Goal: Information Seeking & Learning: Find specific fact

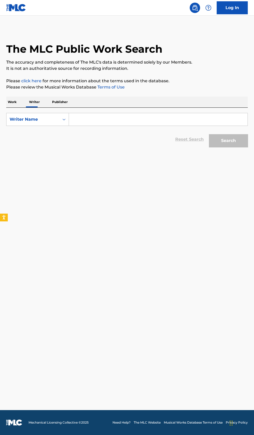
click at [109, 119] on input "Search Form" at bounding box center [158, 119] width 179 height 12
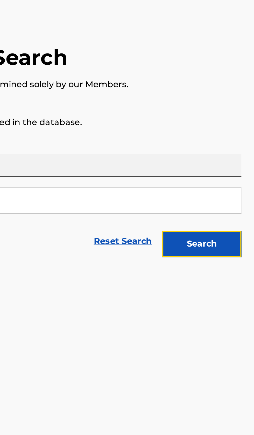
click at [240, 143] on button "Search" at bounding box center [228, 140] width 39 height 13
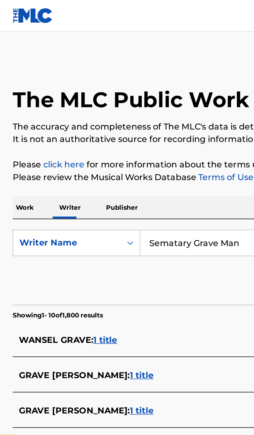
click at [122, 119] on input "Sematary Grave Man" at bounding box center [158, 119] width 179 height 12
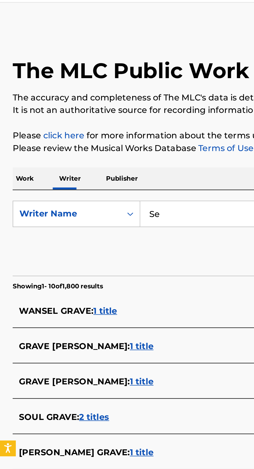
type input "S"
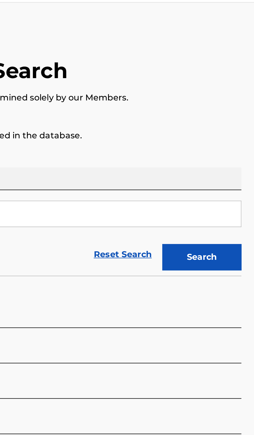
type input "Sam Barber"
click at [241, 143] on button "Search" at bounding box center [228, 140] width 39 height 13
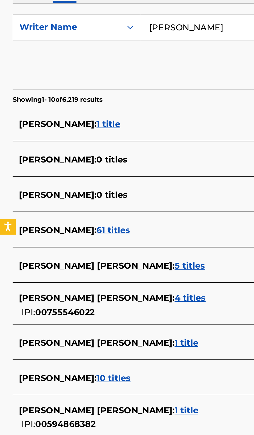
click at [82, 291] on div "SAM BARBER : 10 titles" at bounding box center [120, 292] width 222 height 6
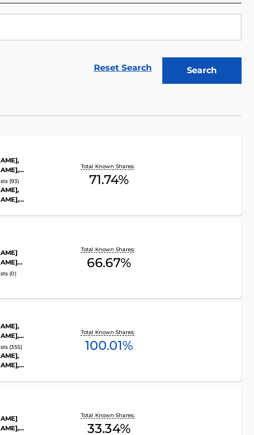
click at [218, 281] on div "INDIGO MLC Song Code : IH09OC ISWC : Writers ( 3 ) SAM BARBER, ANDREW CHARLES S…" at bounding box center [127, 273] width 242 height 39
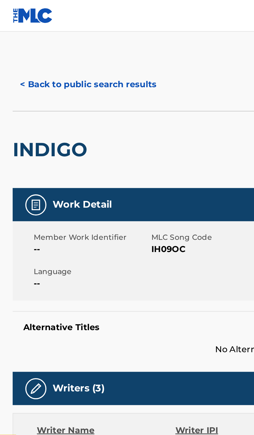
click at [47, 44] on button "< Back to public search results" at bounding box center [43, 41] width 74 height 13
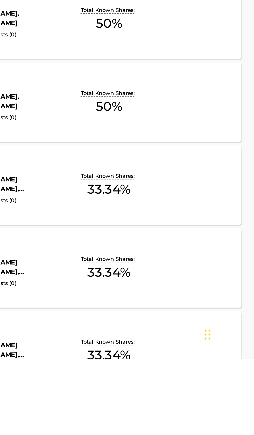
scroll to position [122, 0]
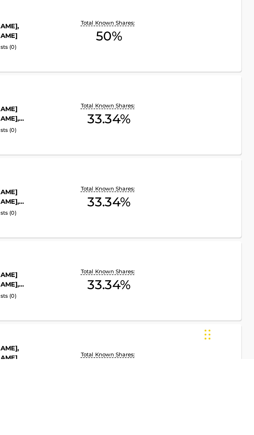
click at [215, 435] on div "BETTER YEAR MLC Song Code : BE8UV4 ISWC : Writers ( 2 ) AVERY ANNA, SAM BARBER …" at bounding box center [127, 437] width 242 height 39
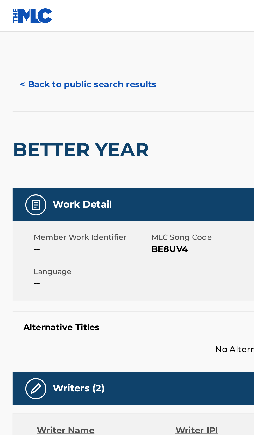
click at [50, 45] on button "< Back to public search results" at bounding box center [43, 41] width 74 height 13
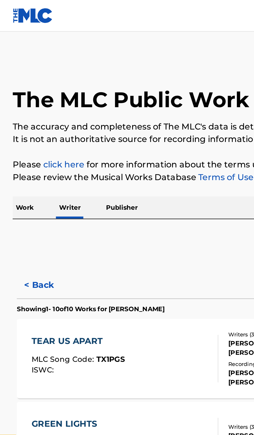
scroll to position [73, 0]
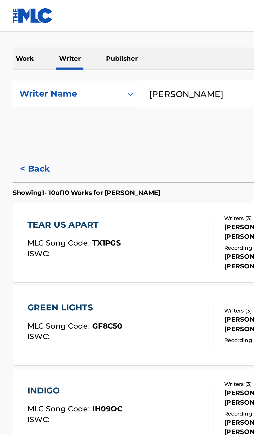
click at [109, 45] on input "Sam Barber" at bounding box center [158, 46] width 179 height 12
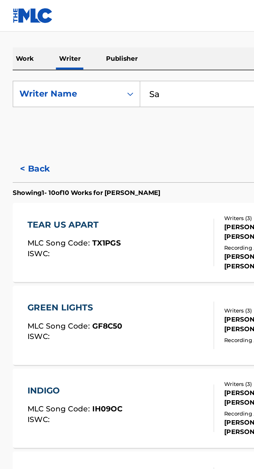
type input "S"
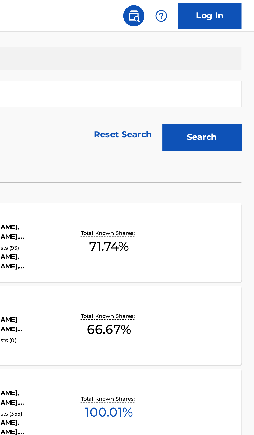
type input "Negative XP"
click at [237, 79] on div "< Back Showing 1 - 10 of 10 Works for SAM BARBER TEAR US APART MLC Song Code : …" at bounding box center [127, 303] width 242 height 453
click at [233, 70] on button "Search" at bounding box center [228, 67] width 39 height 13
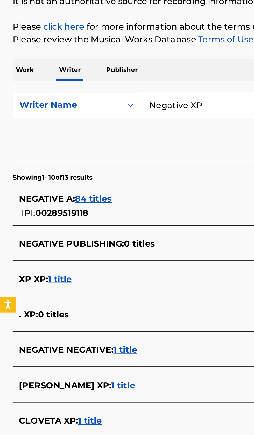
scroll to position [0, 0]
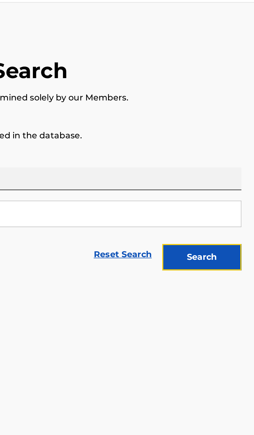
click at [240, 143] on button "Search" at bounding box center [228, 140] width 39 height 13
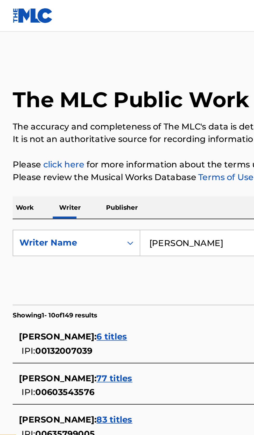
click at [117, 119] on input "Nicki Bogaerts" at bounding box center [158, 119] width 179 height 12
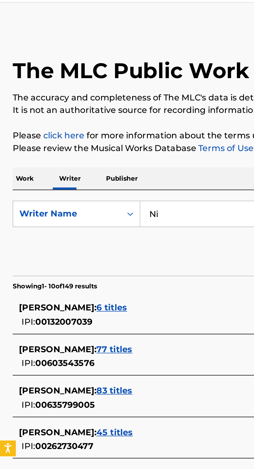
type input "N"
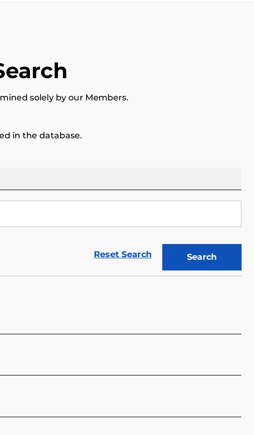
type input "William Sunshine"
click at [241, 140] on button "Search" at bounding box center [228, 140] width 39 height 13
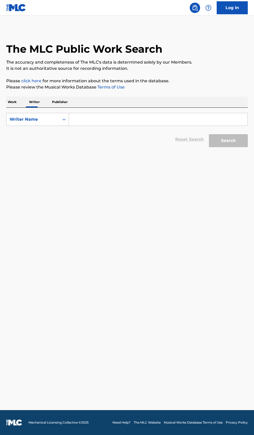
click at [92, 118] on input "Search Form" at bounding box center [158, 119] width 179 height 12
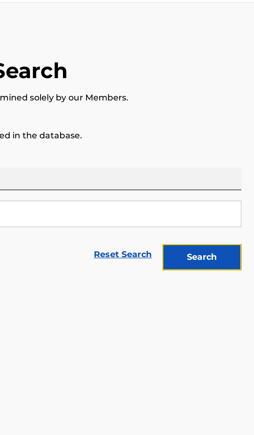
click at [242, 143] on button "Search" at bounding box center [228, 140] width 39 height 13
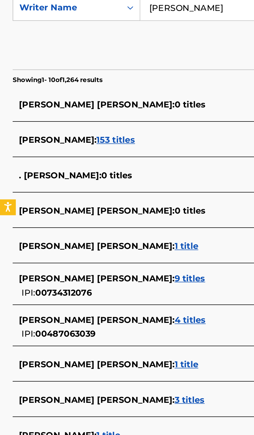
click at [103, 331] on div "LYDIA REBECCA BUCKLEY : 1 title" at bounding box center [120, 329] width 222 height 6
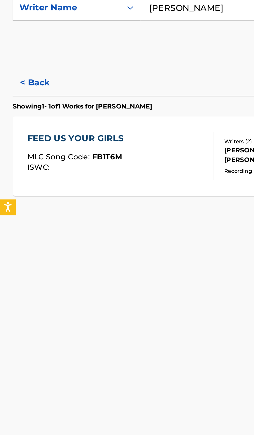
click at [17, 157] on button "< Back" at bounding box center [21, 156] width 31 height 13
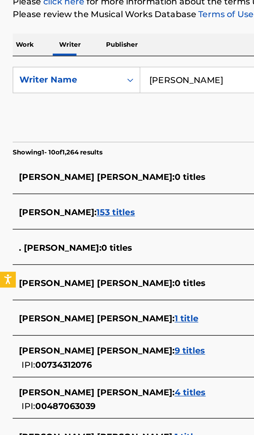
click at [109, 121] on input "Lydia Buckley" at bounding box center [158, 119] width 179 height 12
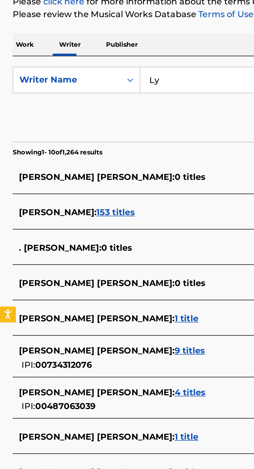
type input "L"
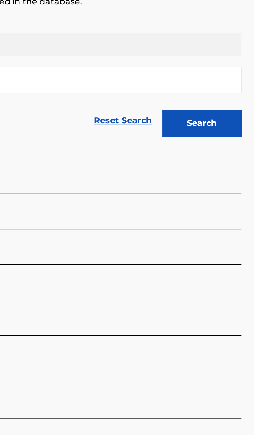
type input "Tony Halliwell"
click at [235, 143] on button "Search" at bounding box center [228, 140] width 39 height 13
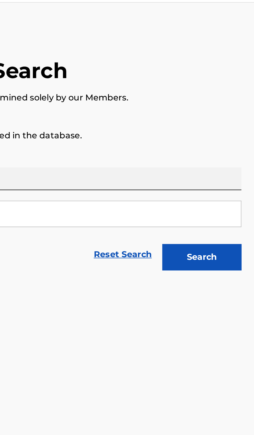
type input "Milk Butterworth"
click at [238, 141] on button "Search" at bounding box center [228, 140] width 39 height 13
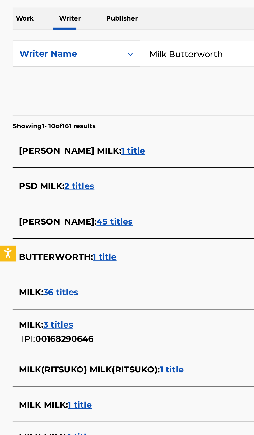
click at [96, 219] on div "BUTTERWORTH : 1 title" at bounding box center [120, 219] width 222 height 6
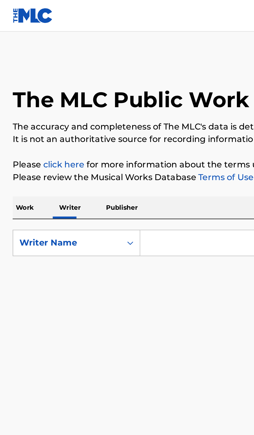
click at [90, 117] on input "Search Form" at bounding box center [158, 119] width 179 height 12
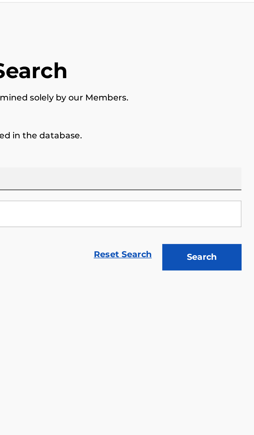
type input "Angel Guitierres Sir"
click at [234, 144] on button "Search" at bounding box center [228, 140] width 39 height 13
click at [237, 146] on button "Search" at bounding box center [228, 140] width 39 height 13
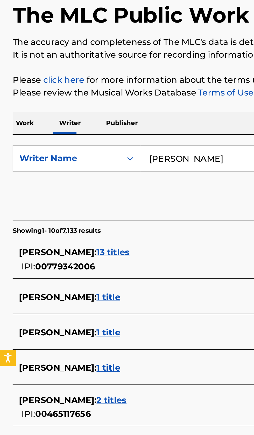
click at [84, 241] on div "[PERSON_NAME] : 2 titles" at bounding box center [120, 238] width 222 height 6
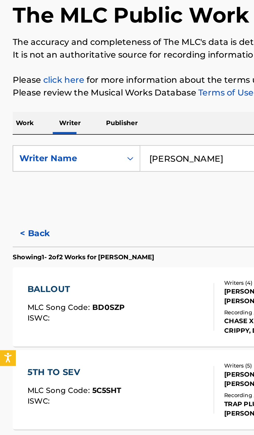
click at [20, 155] on button "< Back" at bounding box center [21, 156] width 31 height 13
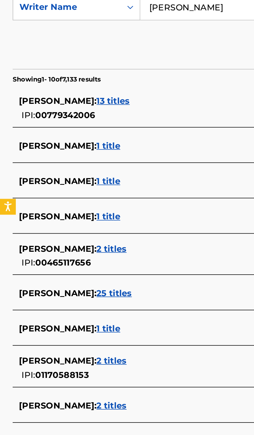
click at [87, 297] on div "[PERSON_NAME] : 2 titles IPI: 01170588153" at bounding box center [120, 296] width 222 height 13
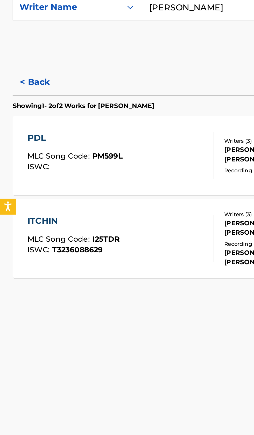
click at [21, 156] on button "< Back" at bounding box center [21, 156] width 31 height 13
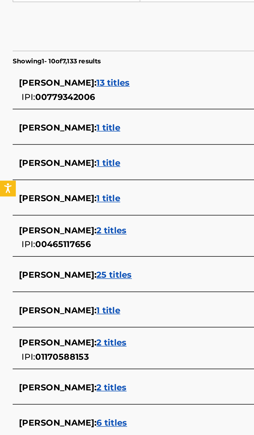
click at [98, 261] on div "TREYVON JACKSON : 25 titles" at bounding box center [120, 260] width 222 height 6
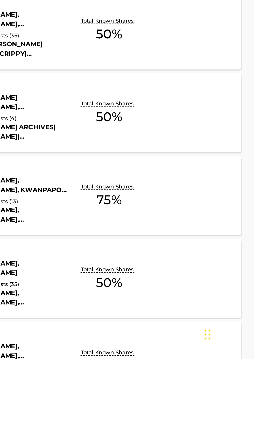
scroll to position [124, 0]
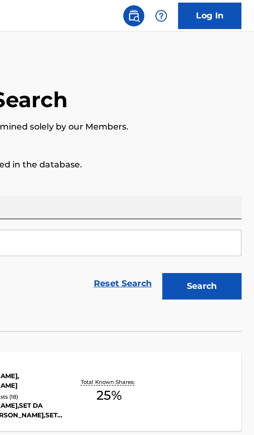
scroll to position [0, 0]
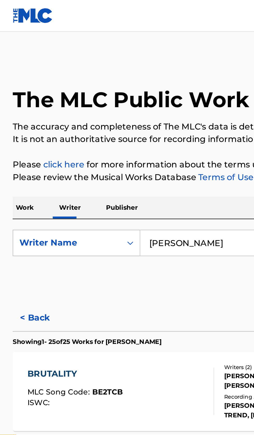
click at [116, 120] on input "Treyvon Jackson" at bounding box center [158, 119] width 179 height 12
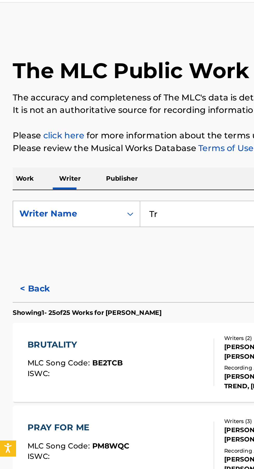
type input "T"
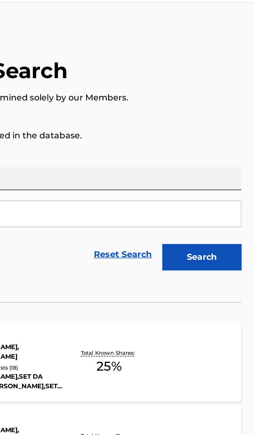
type input "Kenuthia"
click at [237, 142] on button "Search" at bounding box center [228, 140] width 39 height 13
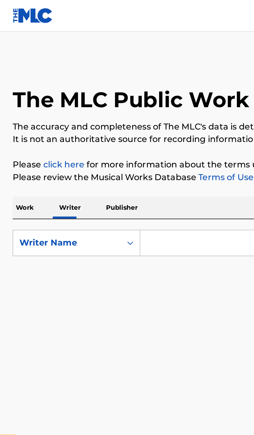
click at [89, 118] on input "Search Form" at bounding box center [158, 119] width 179 height 12
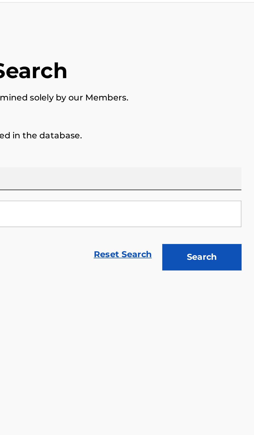
type input "[PERSON_NAME]"
click at [244, 144] on button "Search" at bounding box center [228, 140] width 39 height 13
type input "[PERSON_NAME] [PERSON_NAME]"
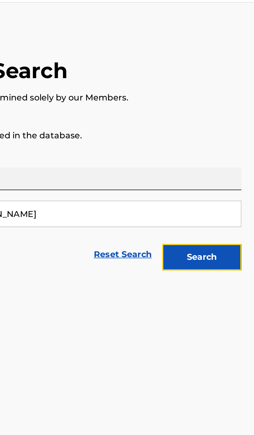
click at [238, 144] on button "Search" at bounding box center [228, 140] width 39 height 13
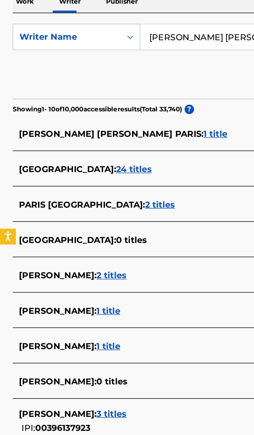
click at [83, 306] on div "[PERSON_NAME] : 3 titles" at bounding box center [120, 305] width 222 height 6
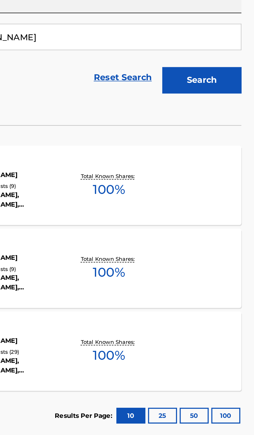
click at [218, 198] on div "HI MY NAME IS MLC Song Code : HC0TCA ISWC : T3139342335 Writers ( 1 ) [PERSON_N…" at bounding box center [127, 192] width 242 height 39
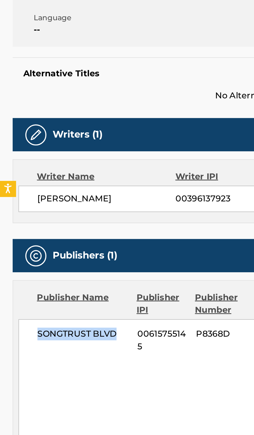
copy span "SONGTRUST BLVD"
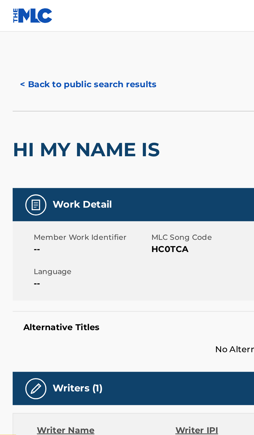
click at [42, 40] on button "< Back to public search results" at bounding box center [43, 41] width 74 height 13
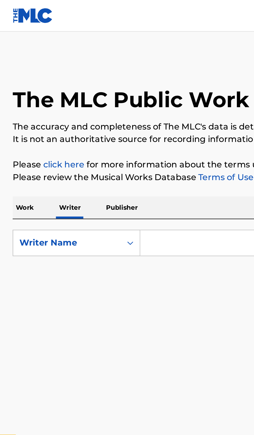
click at [98, 120] on input "Search Form" at bounding box center [158, 119] width 179 height 12
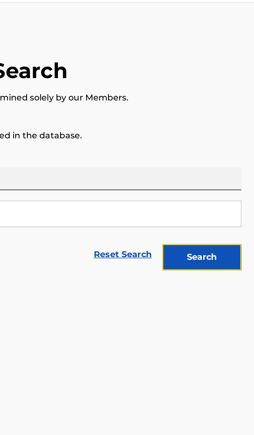
click at [242, 145] on button "Search" at bounding box center [228, 140] width 39 height 13
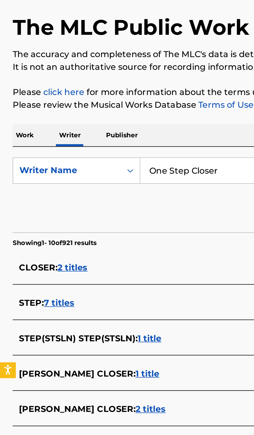
click at [118, 119] on input "One Step Closer" at bounding box center [158, 119] width 179 height 12
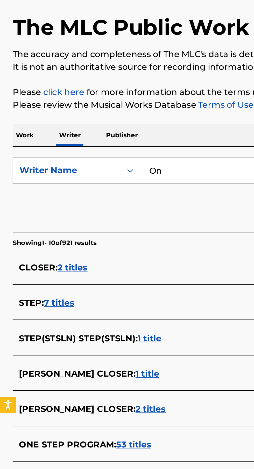
type input "O"
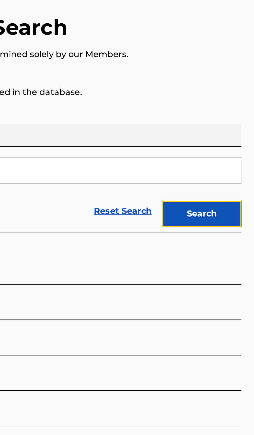
click at [241, 137] on button "Search" at bounding box center [228, 140] width 39 height 13
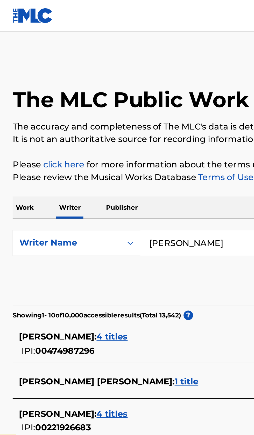
click at [112, 117] on input "Eric Chesek" at bounding box center [158, 119] width 179 height 12
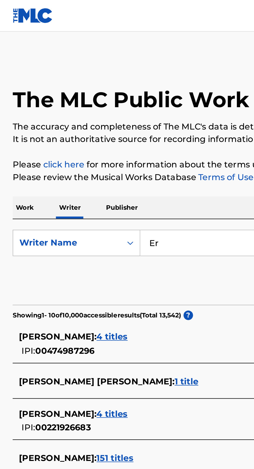
type input "E"
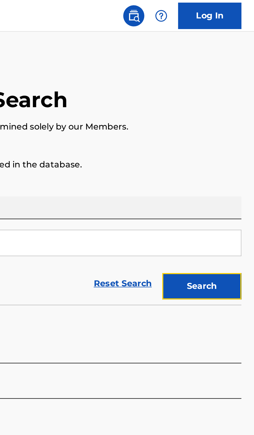
click at [240, 143] on button "Search" at bounding box center [228, 140] width 39 height 13
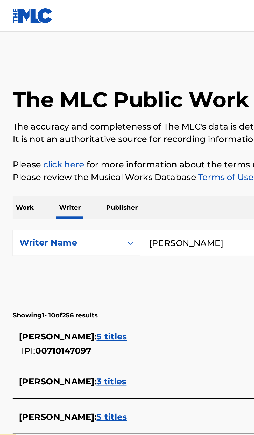
click at [121, 118] on input "Tayahna Talia Walcott" at bounding box center [158, 119] width 179 height 12
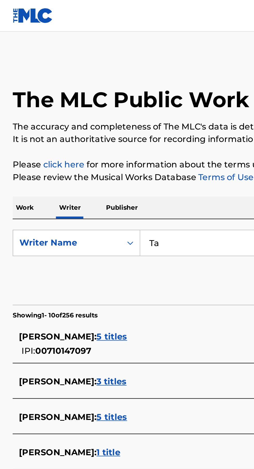
type input "T"
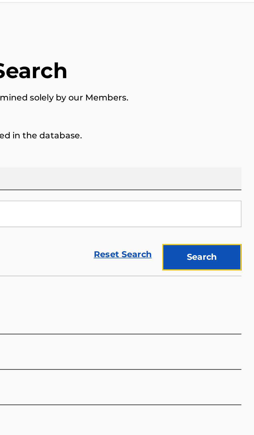
click at [240, 137] on button "Search" at bounding box center [228, 140] width 39 height 13
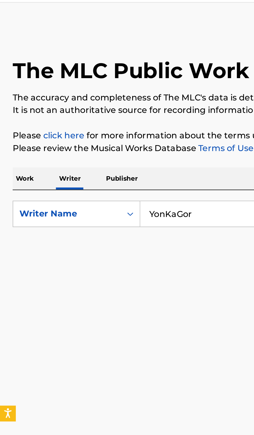
click at [88, 119] on input "YonKaGor" at bounding box center [158, 119] width 179 height 12
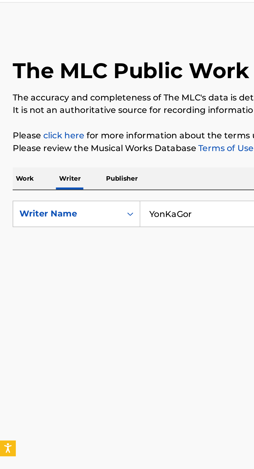
click at [87, 118] on input "YonKaGor" at bounding box center [158, 119] width 179 height 12
click at [209, 134] on button "Search" at bounding box center [228, 140] width 39 height 13
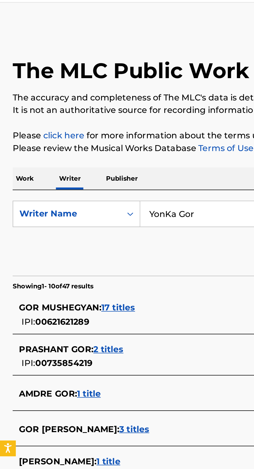
click at [82, 119] on input "YonKa Gor" at bounding box center [158, 119] width 179 height 12
click at [209, 134] on button "Search" at bounding box center [228, 140] width 39 height 13
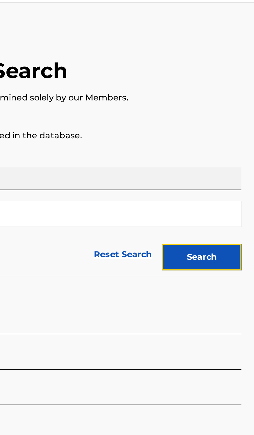
click at [239, 139] on button "Search" at bounding box center [228, 140] width 39 height 13
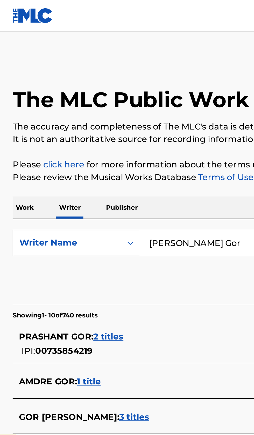
click at [110, 118] on input "Yon Ka Gor" at bounding box center [158, 119] width 179 height 12
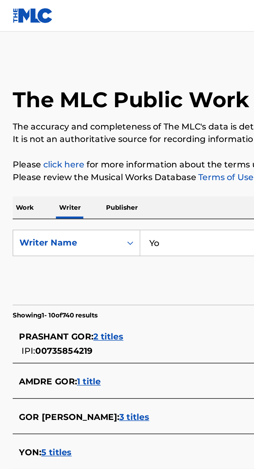
type input "Y"
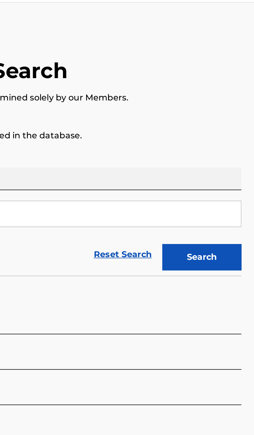
type input "Bladen Seth Yeager"
click at [239, 136] on button "Search" at bounding box center [228, 140] width 39 height 13
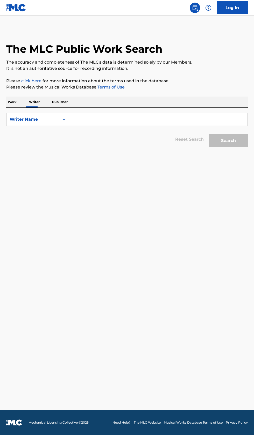
click at [88, 120] on input "Search Form" at bounding box center [158, 119] width 179 height 12
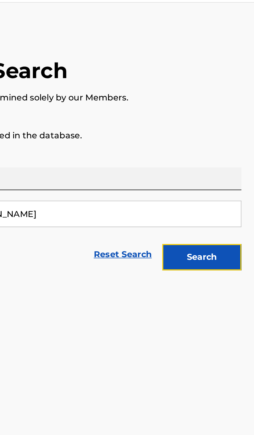
click at [235, 144] on button "Search" at bounding box center [228, 140] width 39 height 13
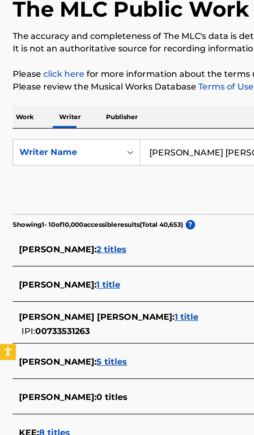
click at [105, 166] on div "ROBERT WAYNE KEE : 2 titles" at bounding box center [120, 167] width 222 height 6
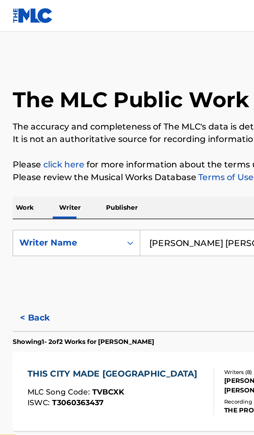
click at [122, 117] on input "KEE ROBERT WAYNE" at bounding box center [158, 119] width 179 height 12
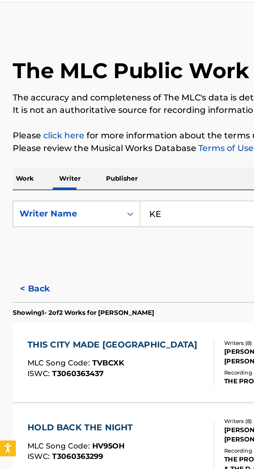
type input "K"
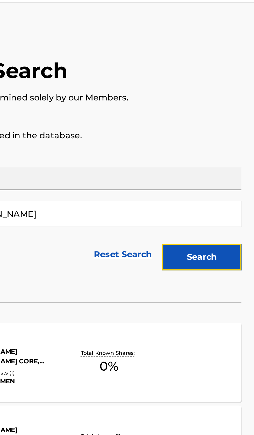
click at [240, 145] on button "Search" at bounding box center [228, 140] width 39 height 13
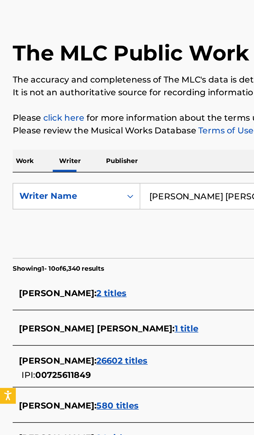
click at [102, 165] on div "CALVIN ROSS DYKES : 2 titles" at bounding box center [120, 167] width 222 height 6
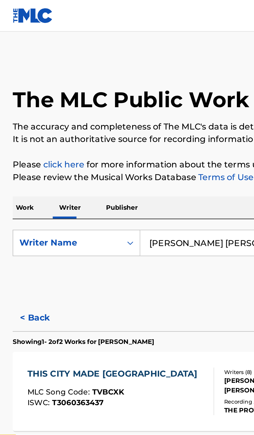
click at [20, 154] on button "< Back" at bounding box center [21, 156] width 31 height 13
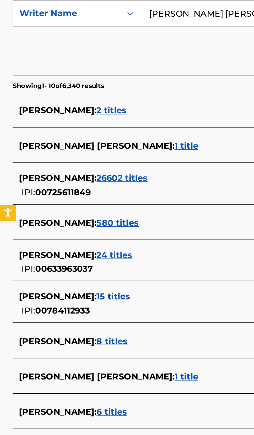
click at [80, 316] on div "CALVIN ROSS : 6 titles" at bounding box center [120, 315] width 222 height 6
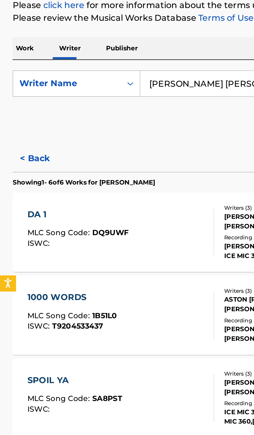
click at [121, 118] on input "DYKES CALVIN ROSS" at bounding box center [158, 119] width 179 height 12
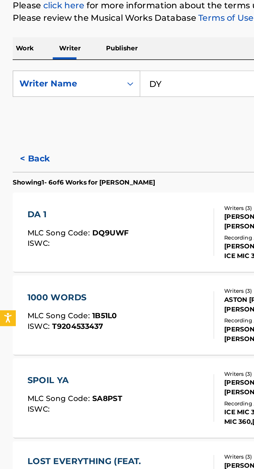
type input "D"
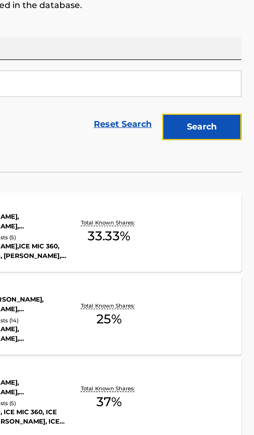
click at [240, 146] on button "Search" at bounding box center [228, 140] width 39 height 13
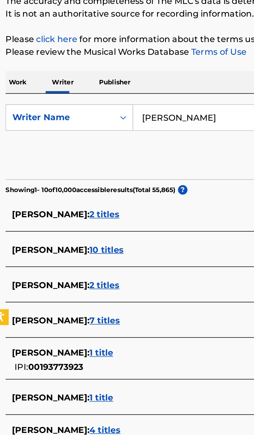
click at [93, 165] on div "JOSEPH DEAN ASH : 2 titles" at bounding box center [120, 167] width 222 height 6
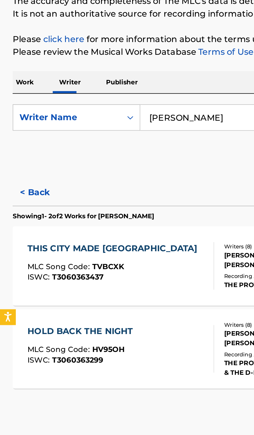
click at [23, 152] on button "< Back" at bounding box center [21, 156] width 31 height 13
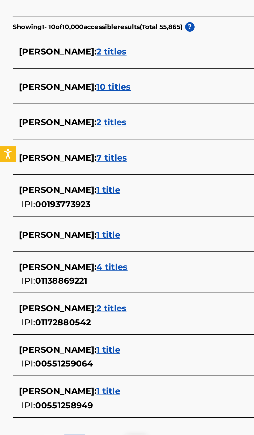
click at [96, 337] on div "JOSEPH DEAN ASH JR : 1 title IPI: 00551258949" at bounding box center [120, 337] width 222 height 13
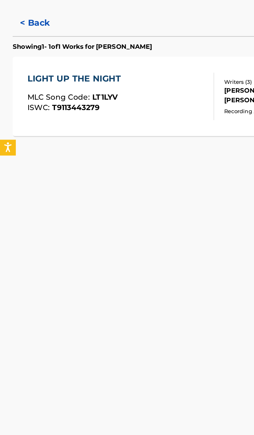
click at [22, 161] on button "< Back" at bounding box center [21, 156] width 31 height 13
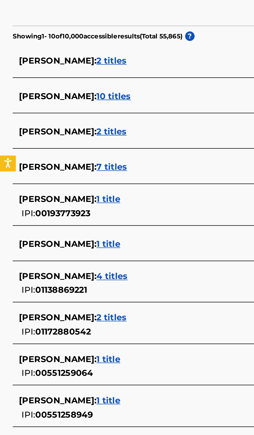
click at [88, 316] on div "JOSEPH DEAN ASH : 1 title" at bounding box center [120, 314] width 222 height 6
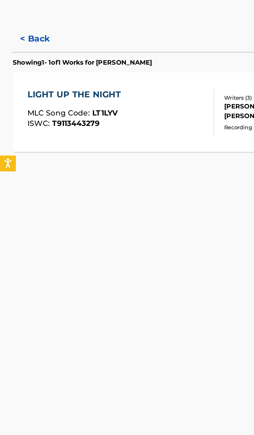
click at [27, 161] on button "< Back" at bounding box center [21, 156] width 31 height 13
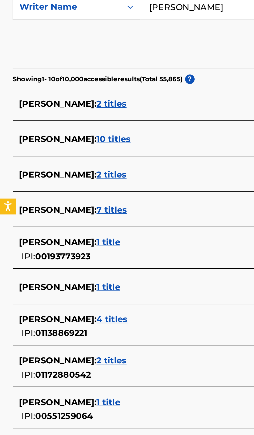
click at [80, 237] on div "JOSEPH DEAN : 1 title" at bounding box center [120, 235] width 222 height 6
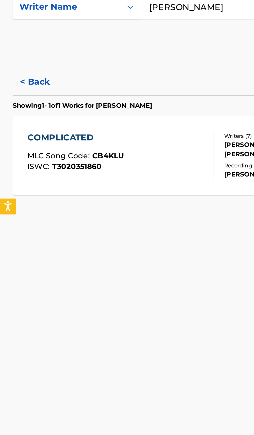
click at [22, 150] on button "< Back" at bounding box center [21, 156] width 31 height 13
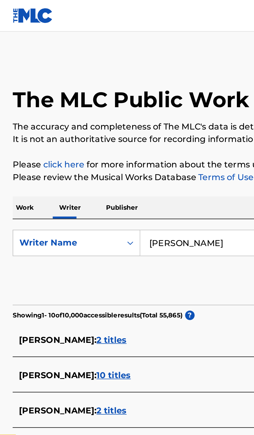
click at [122, 119] on input "ASH JR JOSEPH DEAN" at bounding box center [158, 119] width 179 height 12
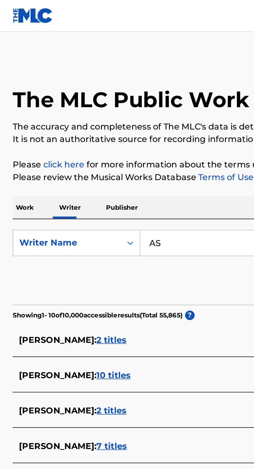
type input "A"
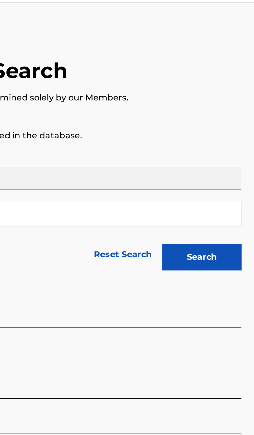
type input "MENDEZ ERWIN"
click at [238, 141] on button "Search" at bounding box center [228, 140] width 39 height 13
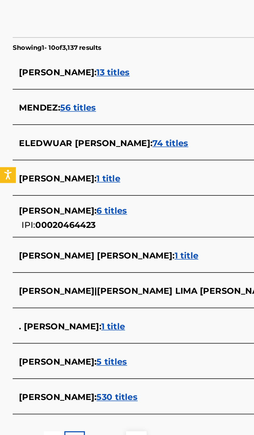
click at [89, 308] on div "ERWIN MENDEZ JR : 5 titles" at bounding box center [120, 309] width 222 height 6
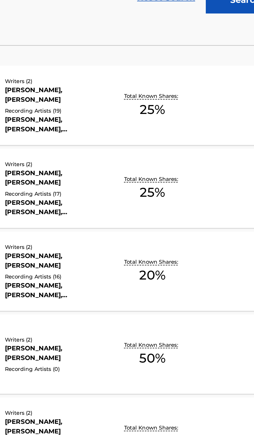
click at [206, 319] on div "EROTICA MLC Song Code : EA368G ISWC : Writers ( 2 ) ERWIN MENDEZ JR, DEREK LANS…" at bounding box center [127, 314] width 242 height 39
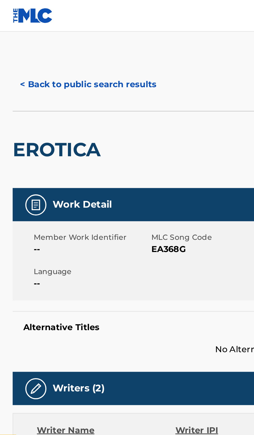
click at [61, 37] on button "< Back to public search results" at bounding box center [43, 41] width 74 height 13
